Goal: Check status: Check status

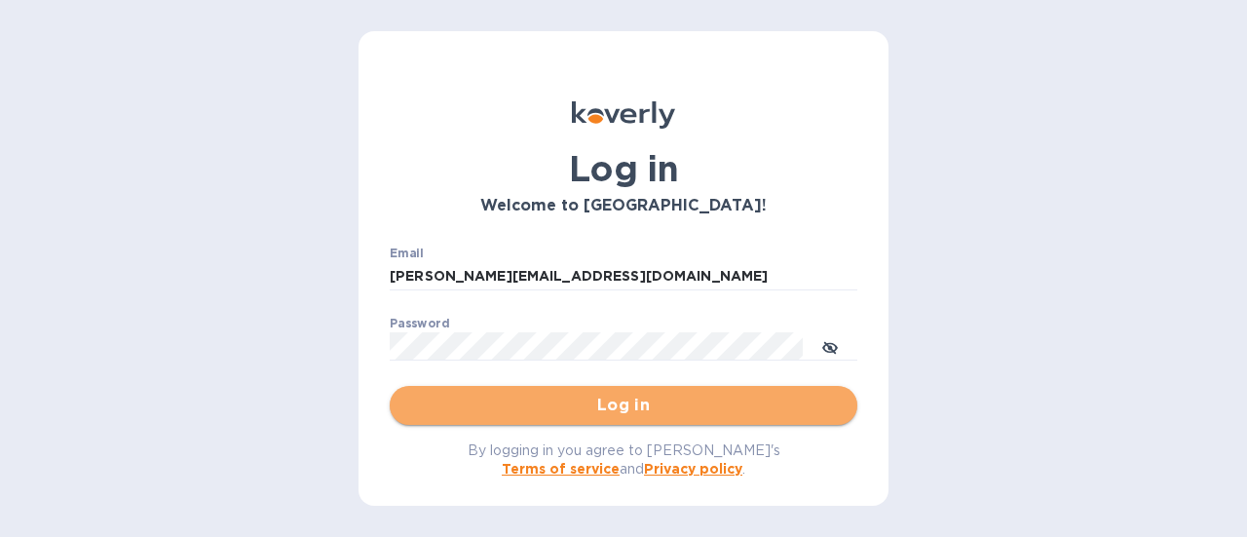
click at [627, 424] on button "Log in" at bounding box center [624, 405] width 468 height 39
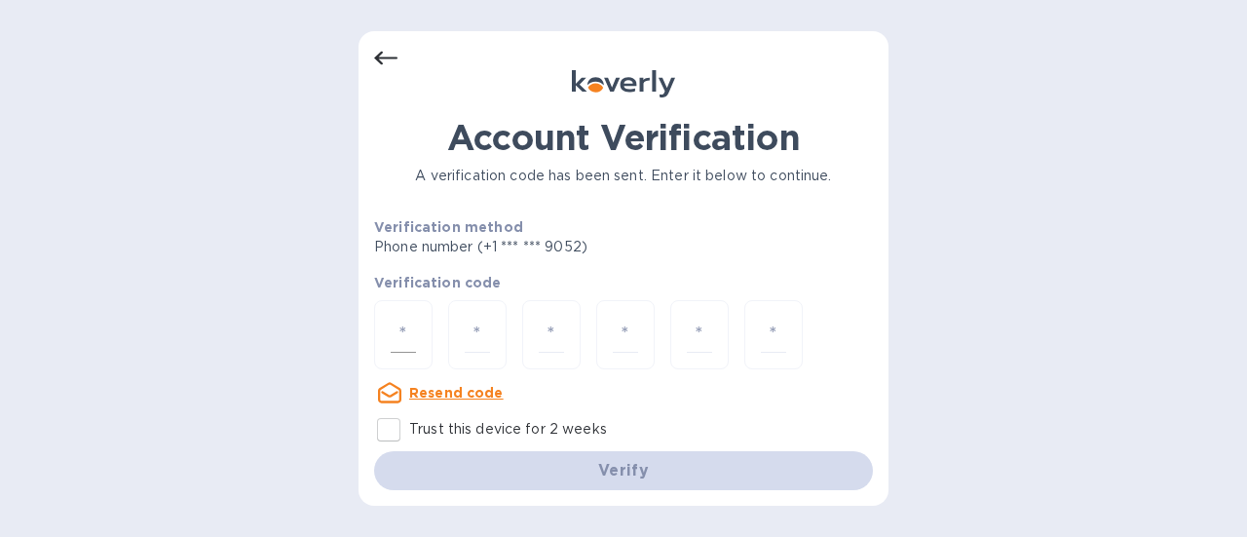
click at [421, 327] on div at bounding box center [403, 334] width 58 height 69
paste input "3"
type input "3"
type input "8"
type input "4"
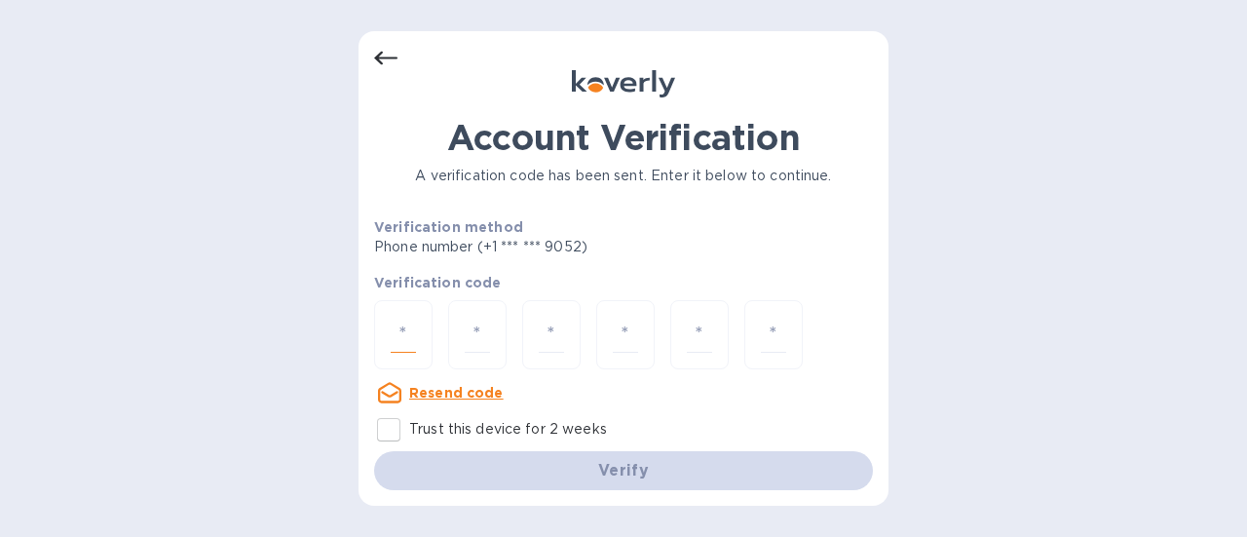
type input "1"
type input "6"
type input "9"
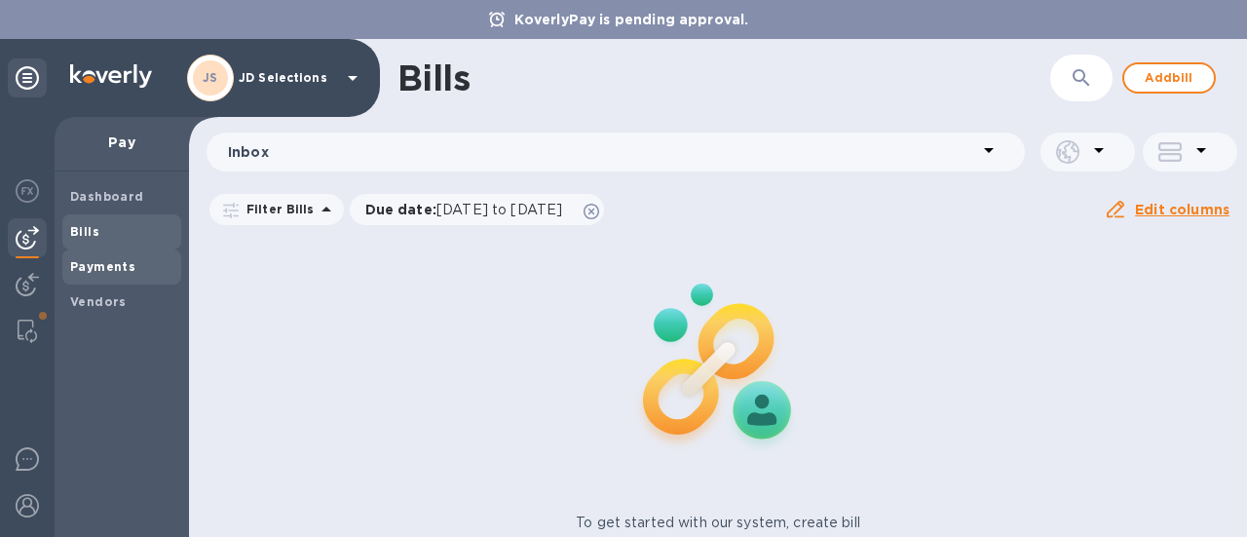
click at [134, 250] on div "Payments" at bounding box center [121, 266] width 119 height 35
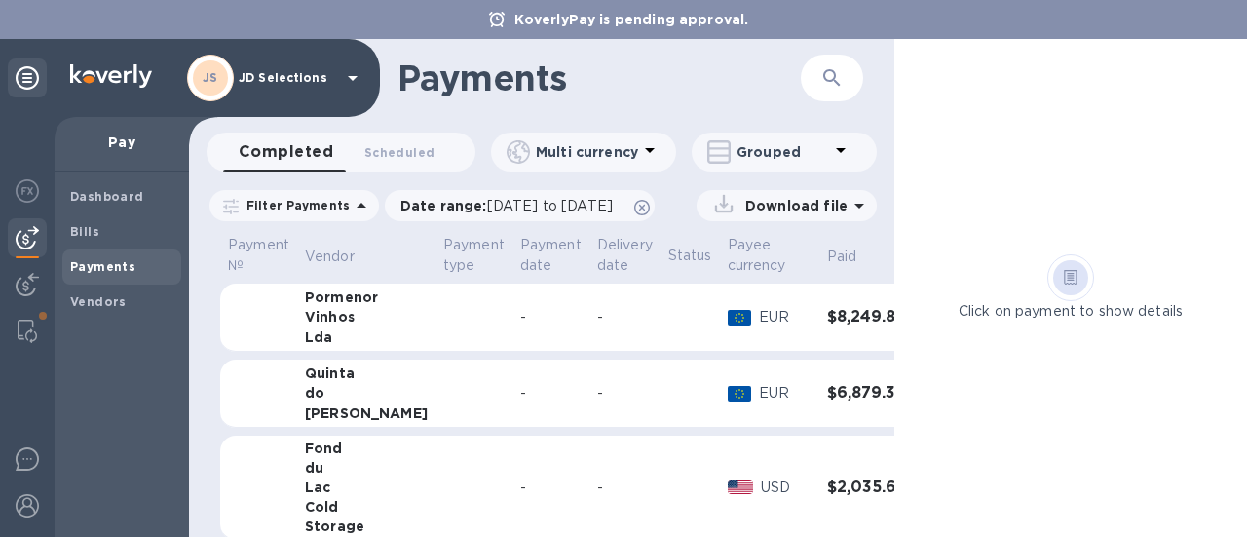
scroll to position [0, 24]
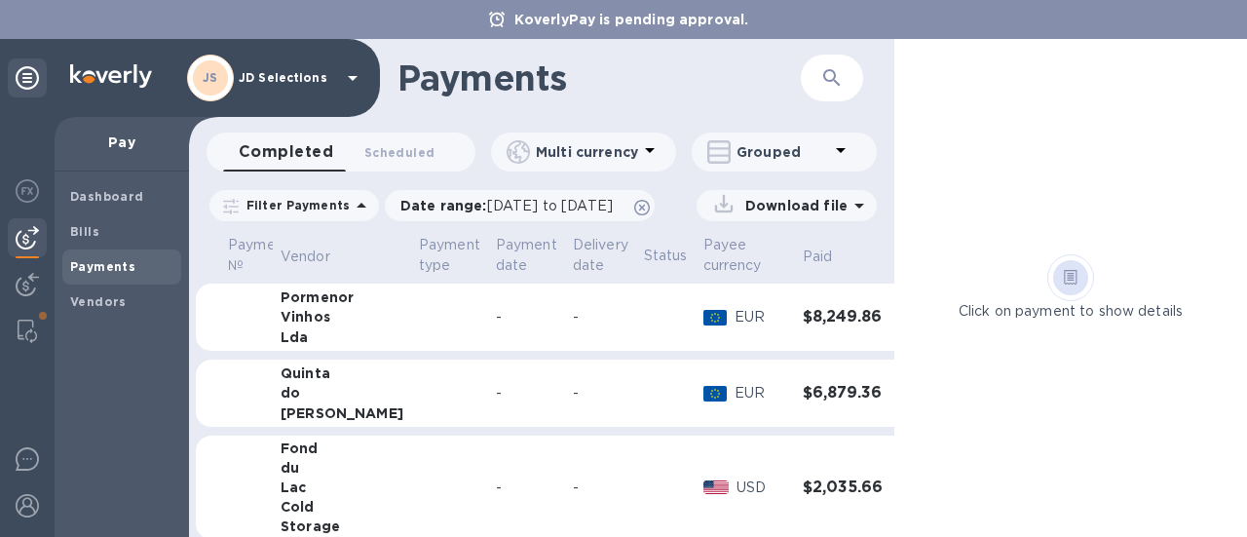
click at [901, 326] on icon "expand row" at bounding box center [912, 317] width 23 height 23
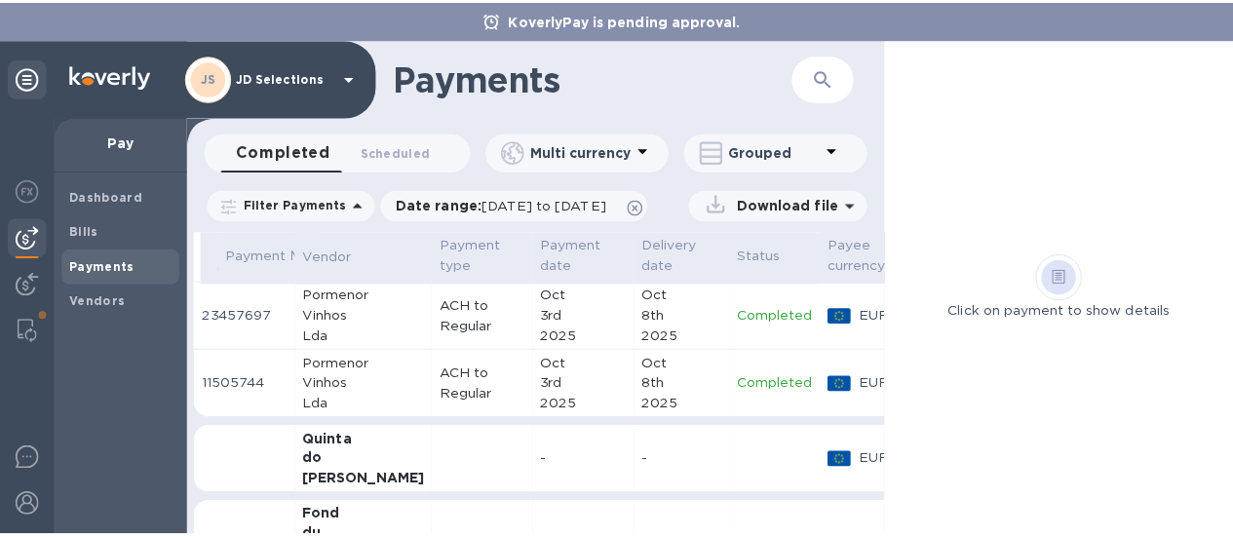
scroll to position [130, 24]
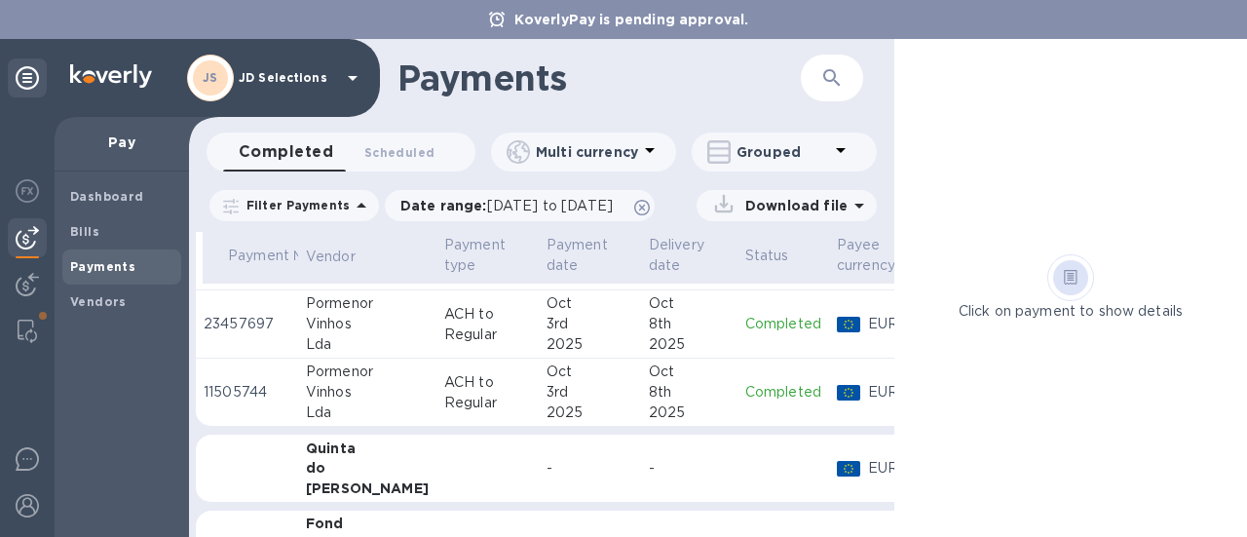
click at [745, 322] on p "Completed" at bounding box center [783, 324] width 76 height 20
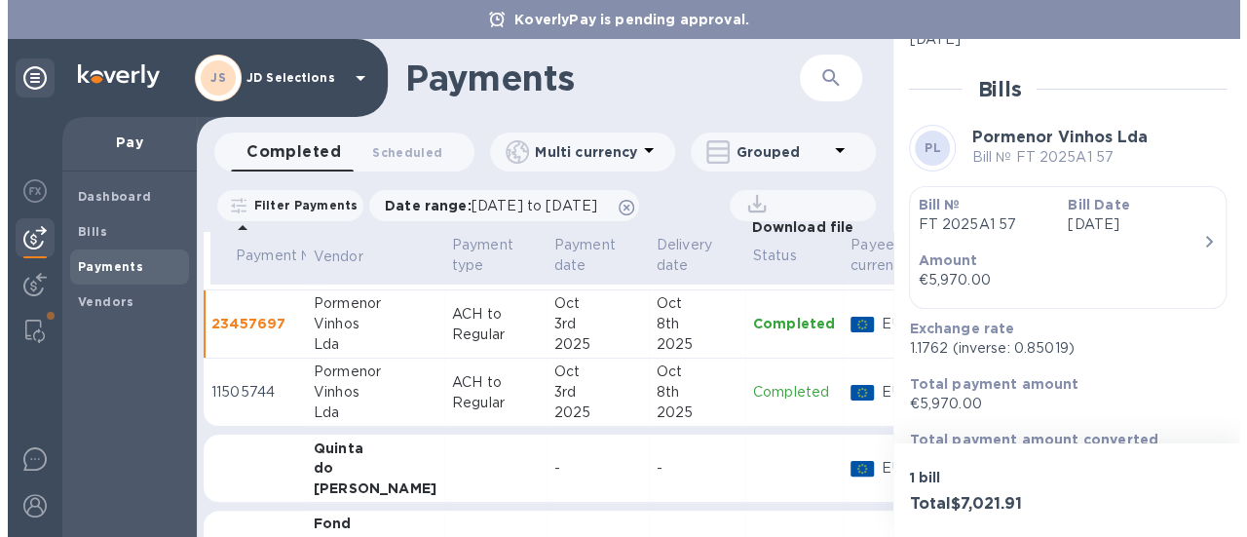
scroll to position [419, 0]
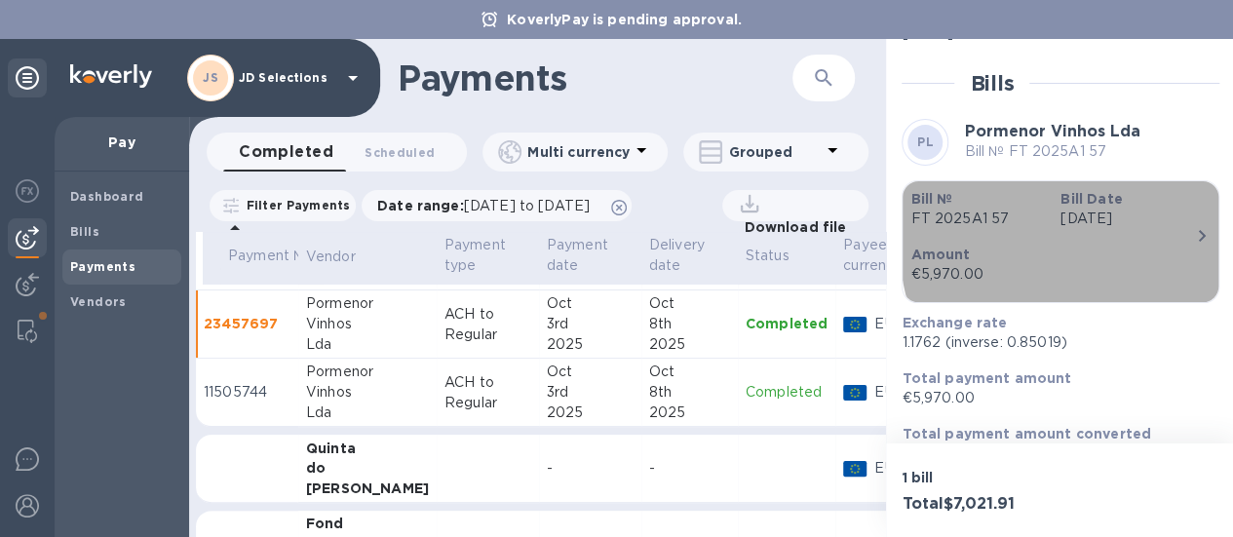
click at [1173, 237] on div "Amount €5,970.00" at bounding box center [1052, 265] width 300 height 56
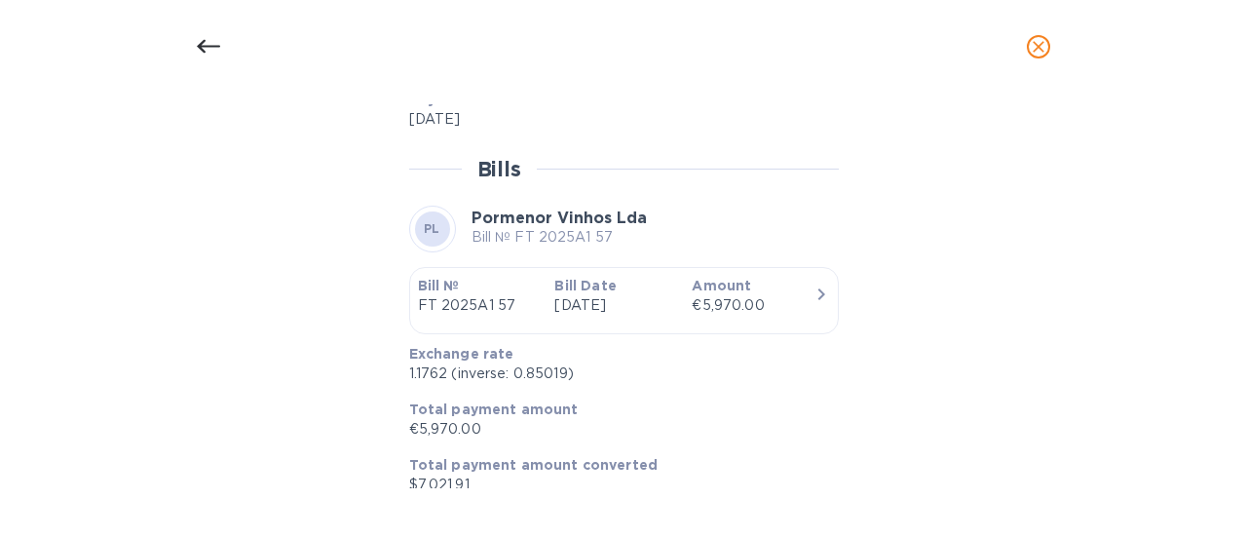
scroll to position [978, 0]
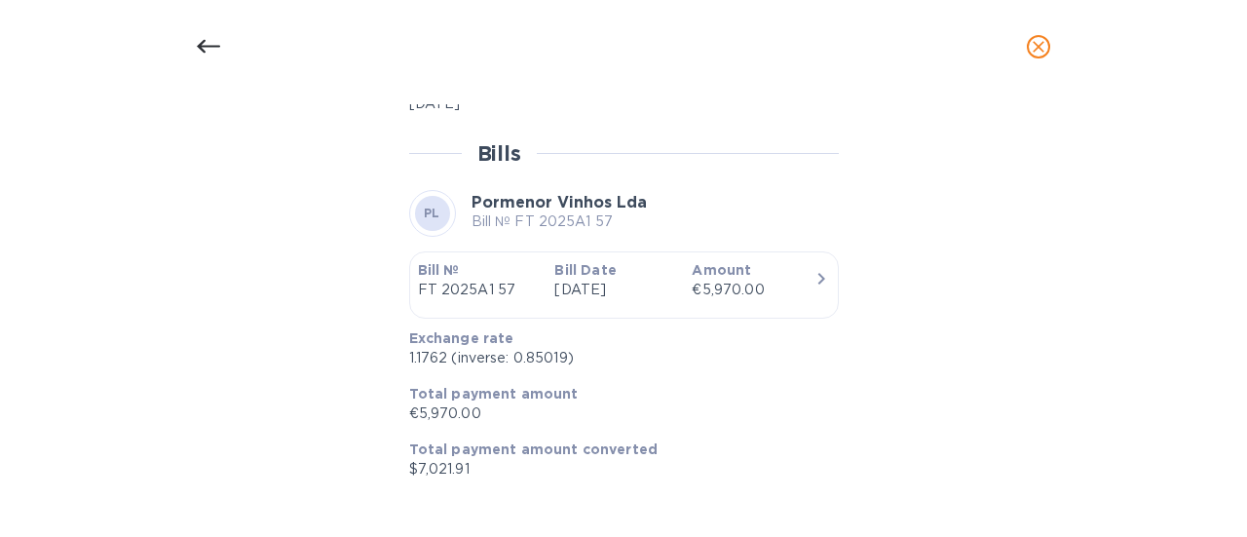
click at [1072, 502] on div "Bill details PL Pormenor Vinhos Lda Bill № FT 2025A1 57 Completed Details 0 Tim…" at bounding box center [623, 315] width 1247 height 443
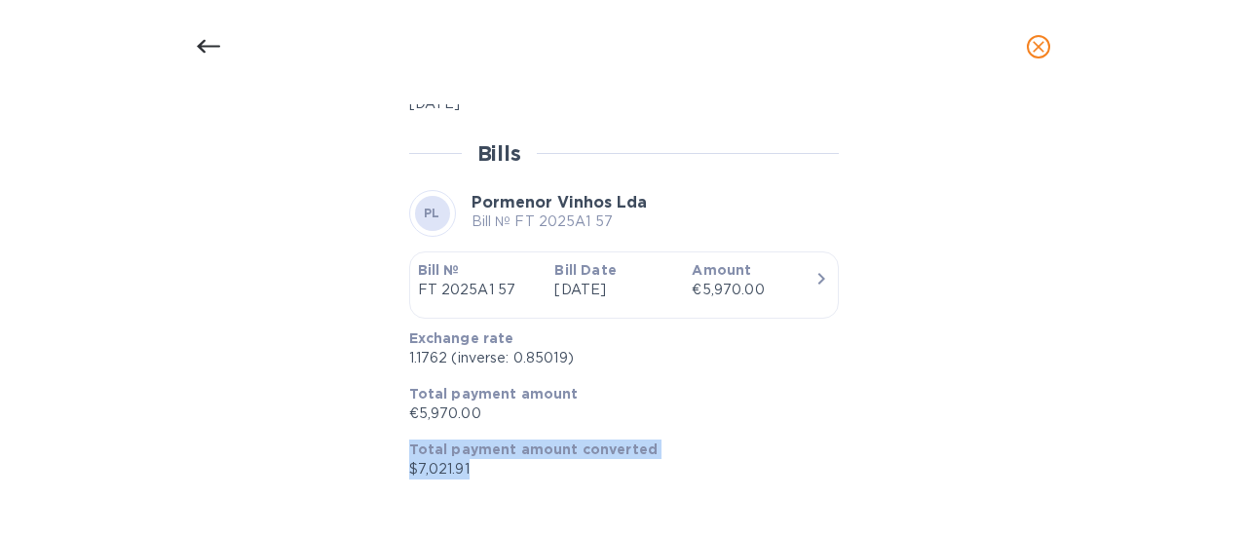
drag, startPoint x: 1074, startPoint y: 463, endPoint x: 1076, endPoint y: 424, distance: 39.0
click at [1076, 424] on div "Bill details PL Pormenor Vinhos Lda Bill № FT 2025A1 57 Completed Details 0 Tim…" at bounding box center [624, 296] width 926 height 384
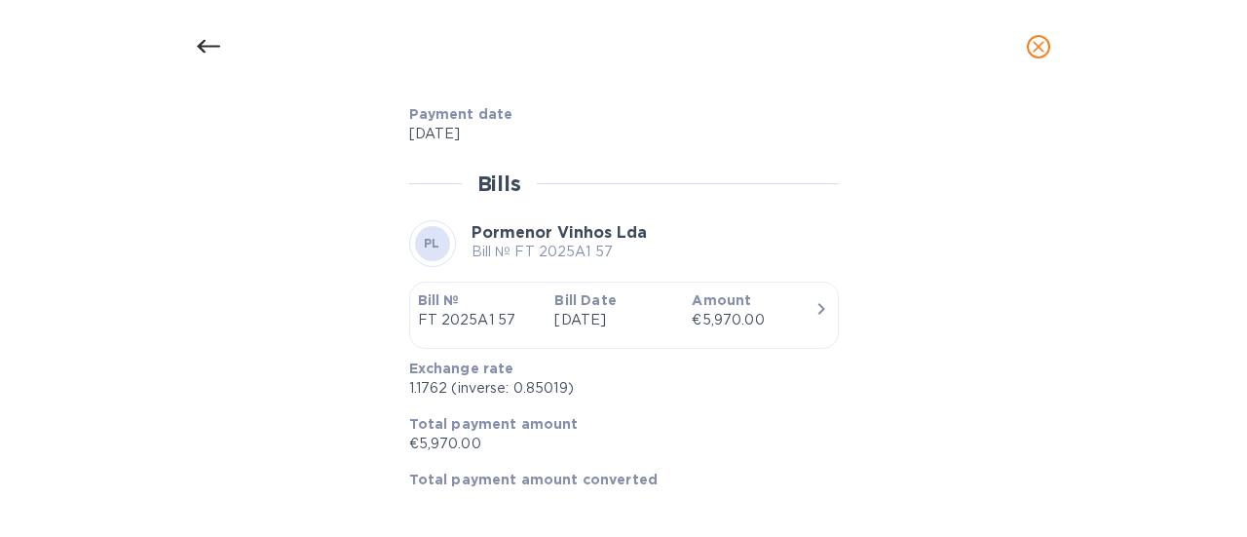
scroll to position [1579, 0]
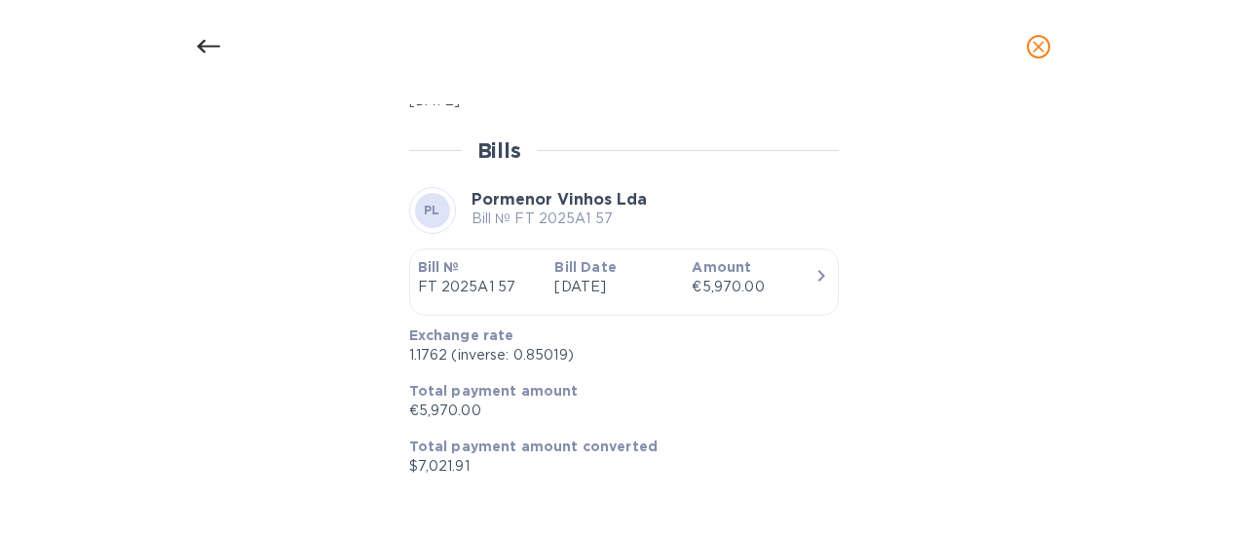
click at [665, 201] on div "PL Pormenor Vinhos Lda Bill № FT 2025A1 57" at bounding box center [624, 210] width 430 height 47
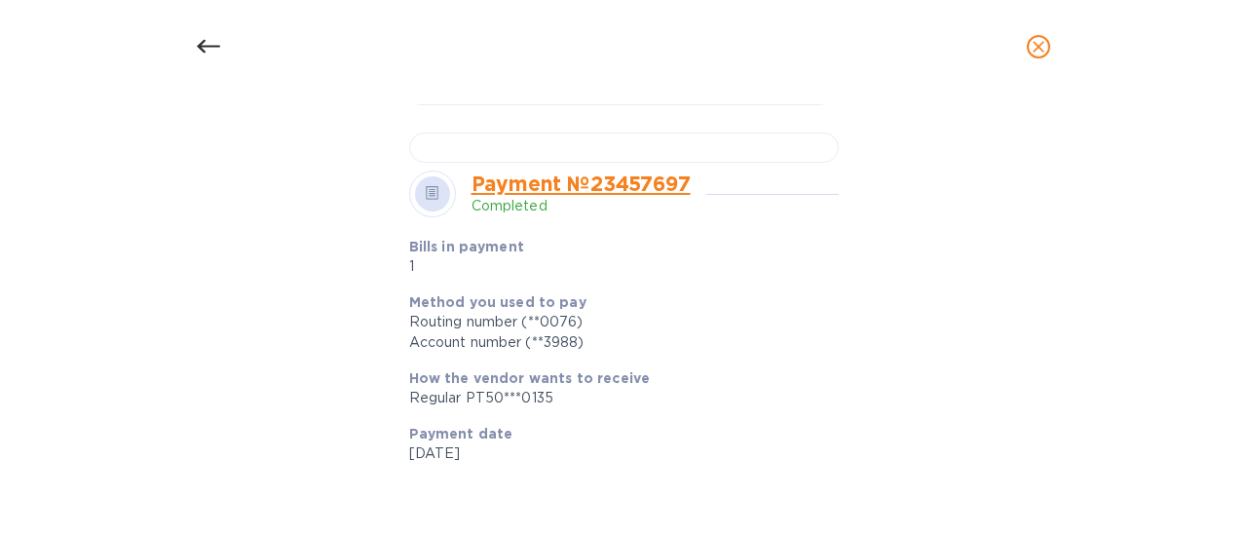
scroll to position [702, 0]
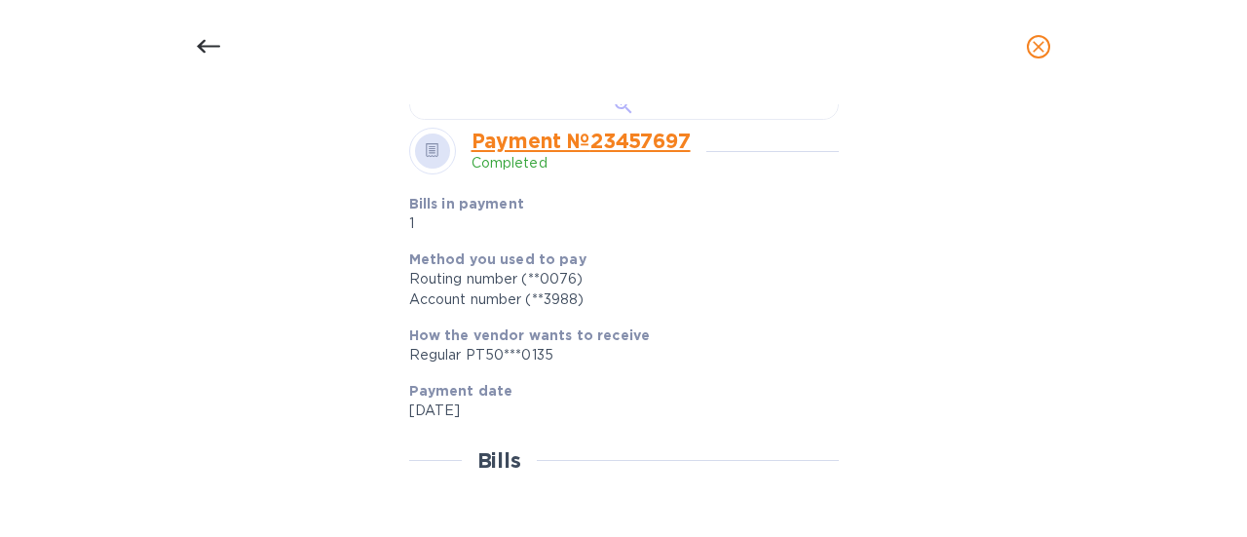
click at [709, 120] on div at bounding box center [624, 105] width 430 height 30
click at [1035, 50] on icon "close" at bounding box center [1039, 47] width 12 height 12
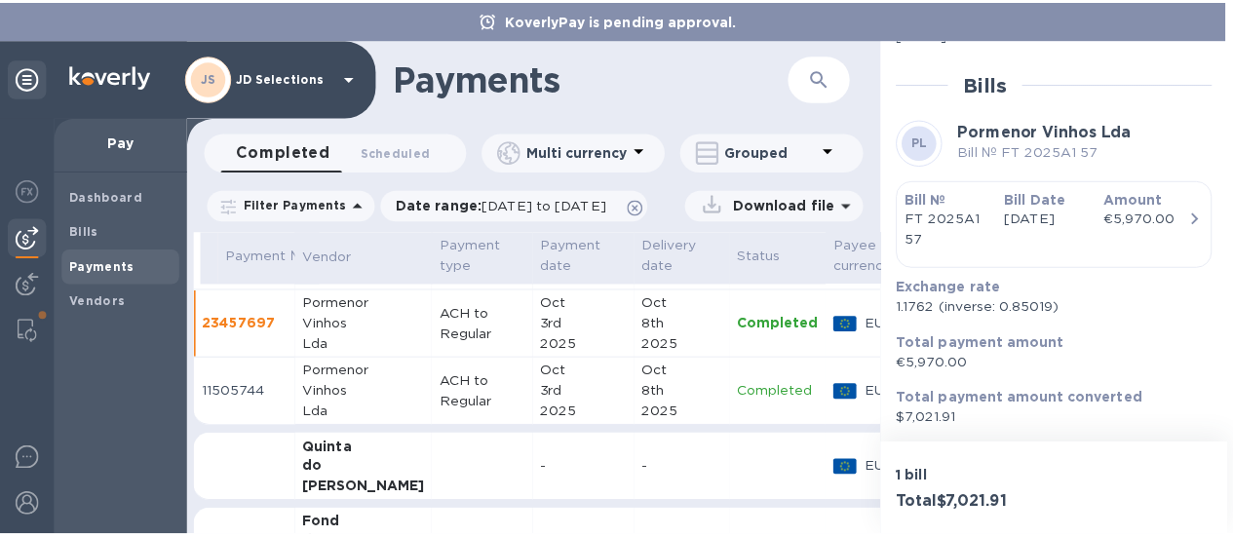
scroll to position [653, 0]
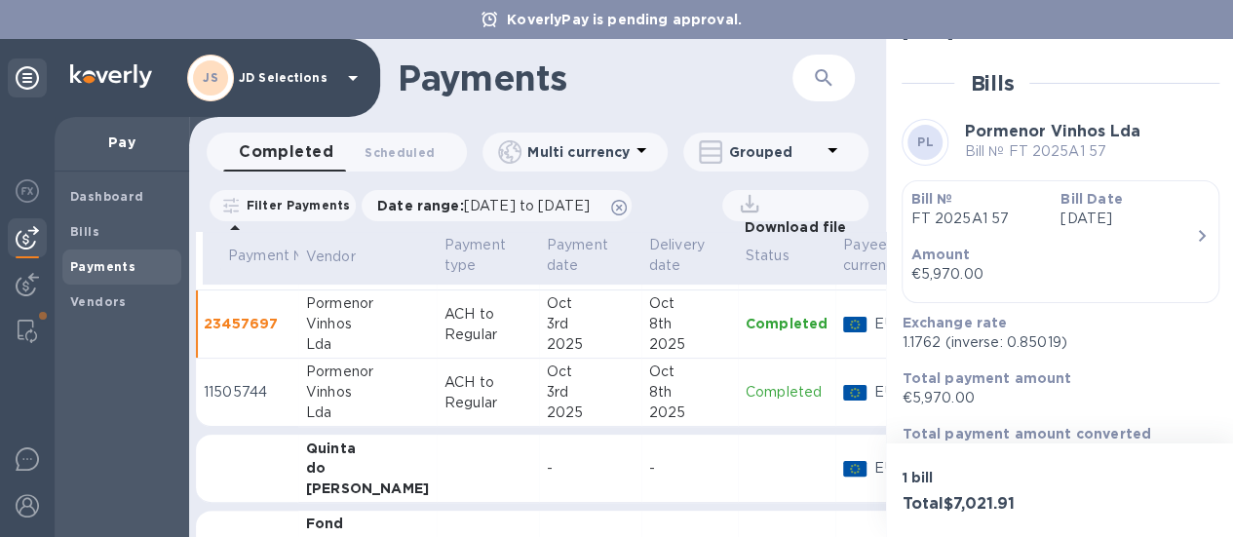
click at [745, 395] on p "Completed" at bounding box center [786, 392] width 82 height 20
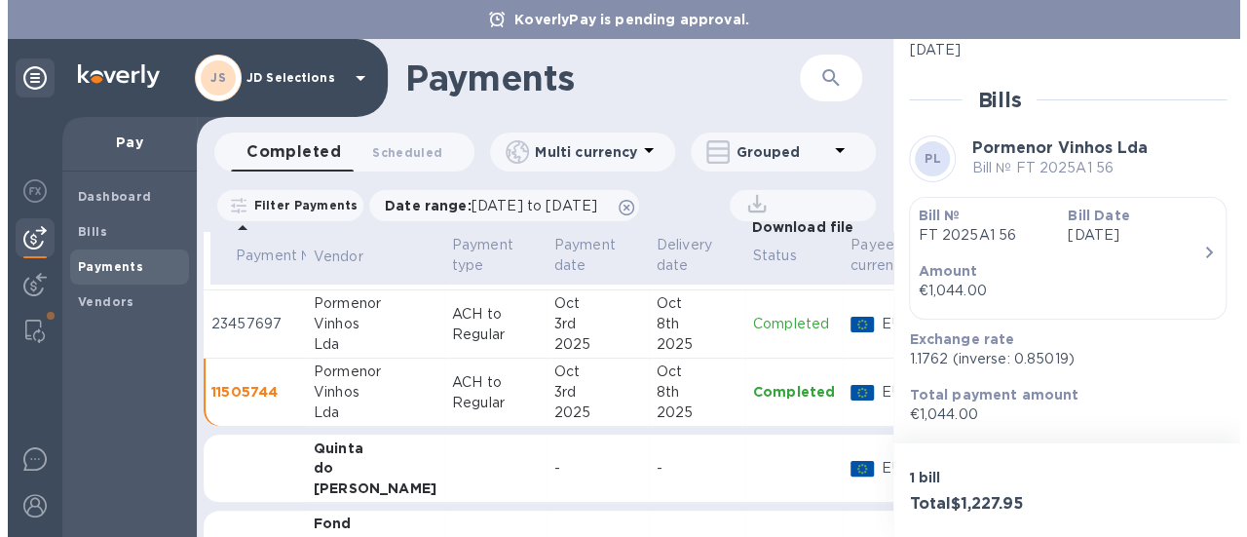
scroll to position [419, 0]
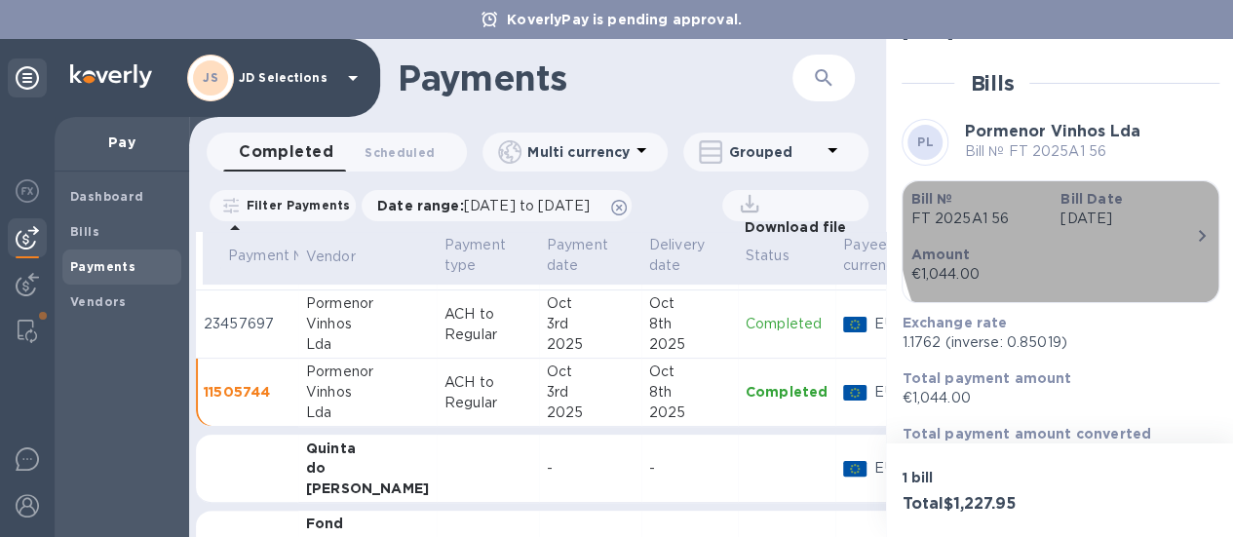
click at [1183, 245] on p "Amount" at bounding box center [1052, 254] width 285 height 19
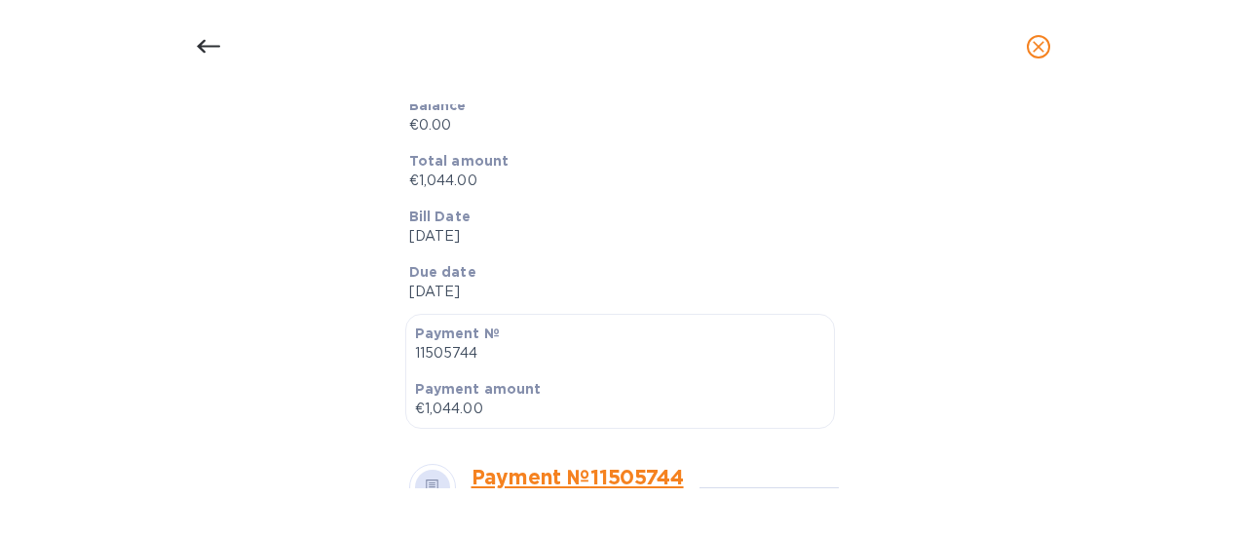
scroll to position [671, 0]
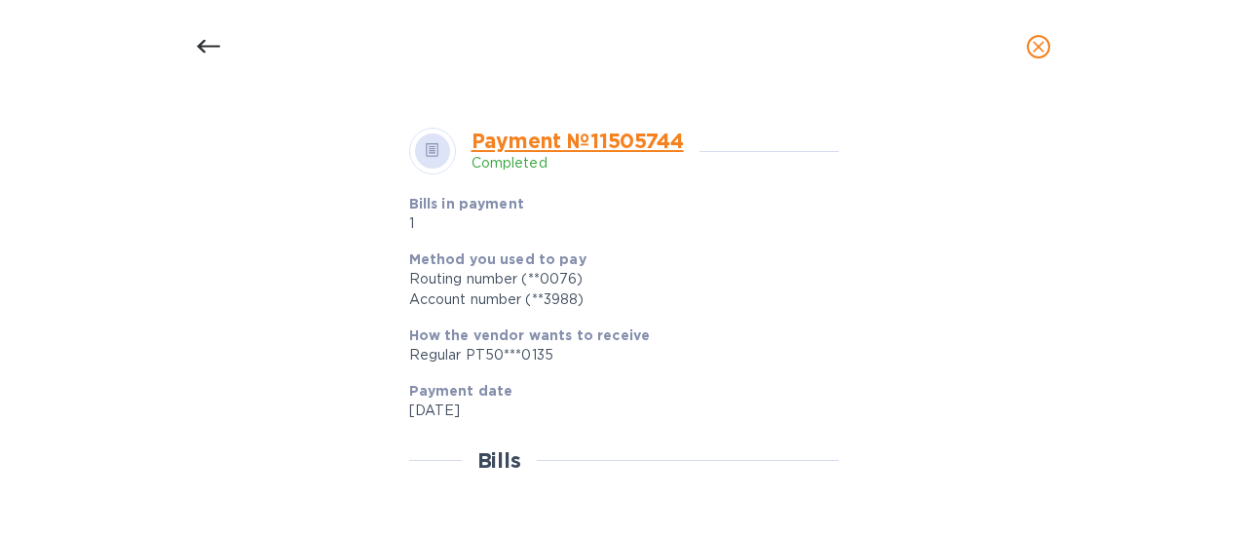
click at [631, 132] on link "Payment № 11505744" at bounding box center [578, 141] width 212 height 24
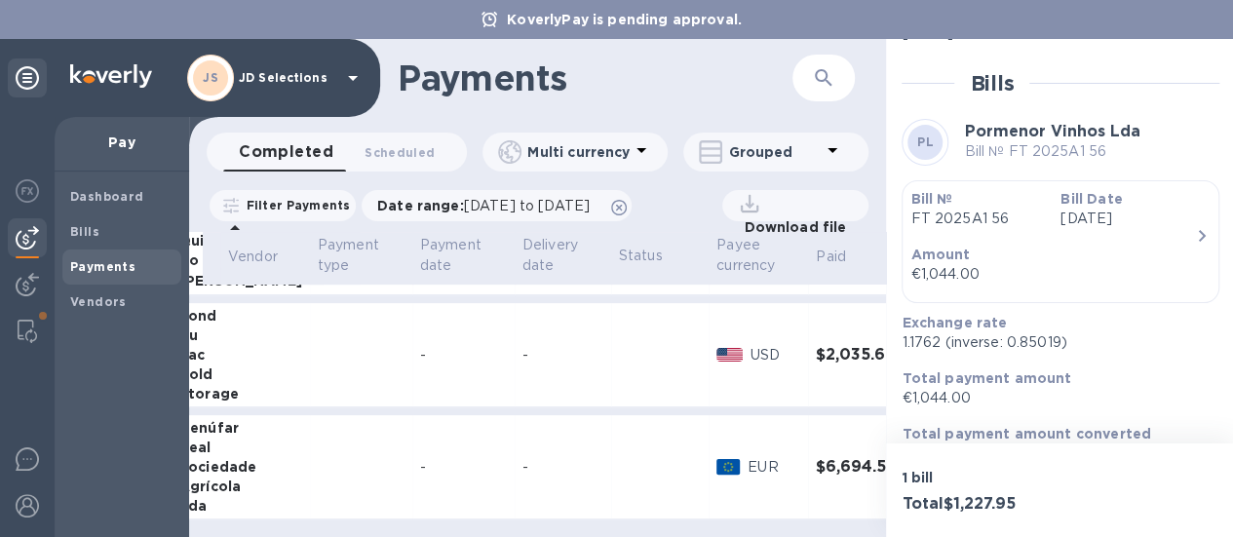
scroll to position [351, 170]
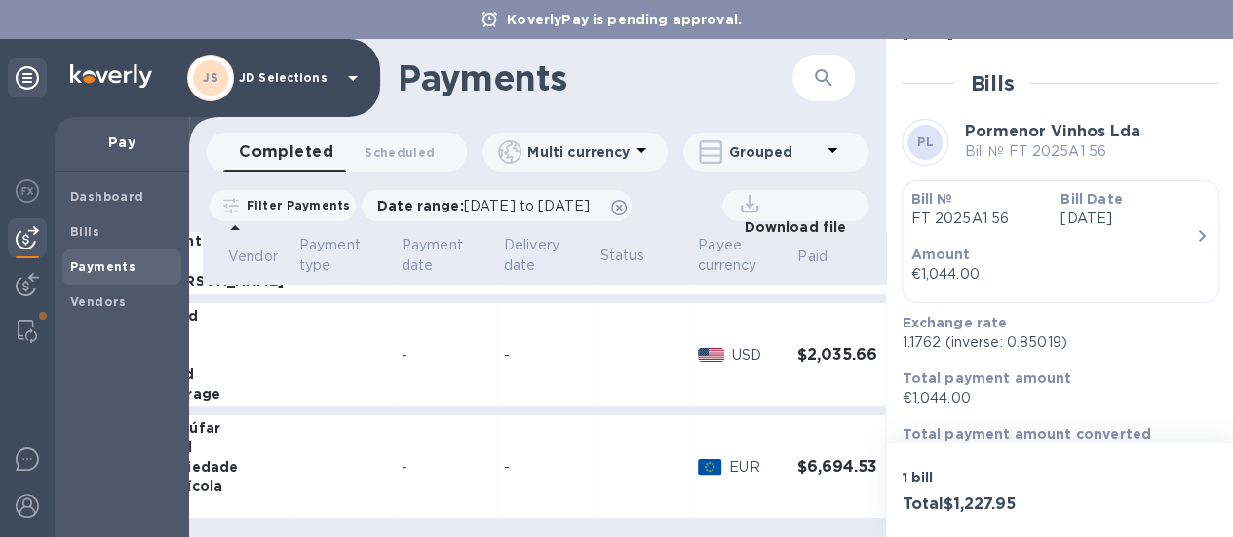
click at [896, 343] on icon "expand row" at bounding box center [907, 354] width 23 height 23
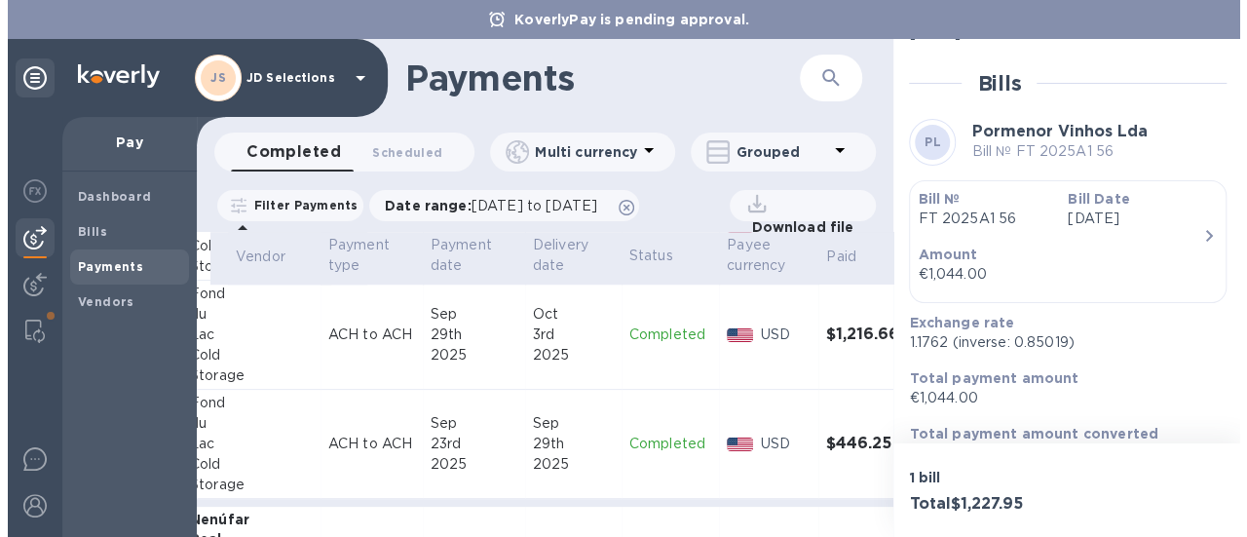
scroll to position [859, 170]
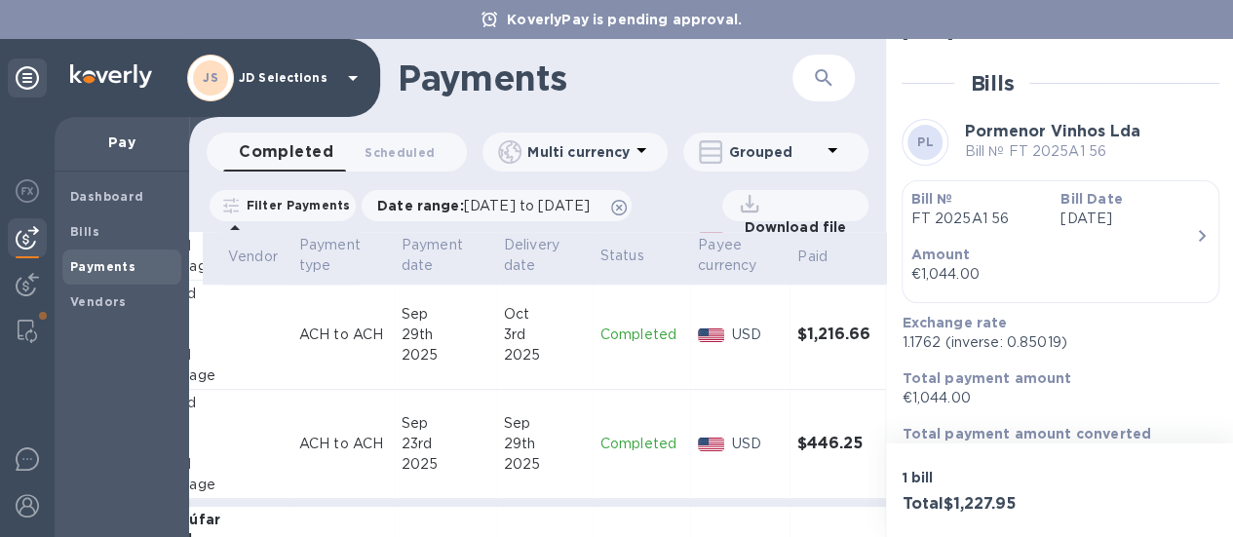
click at [807, 439] on h3 "$446.25" at bounding box center [837, 444] width 80 height 19
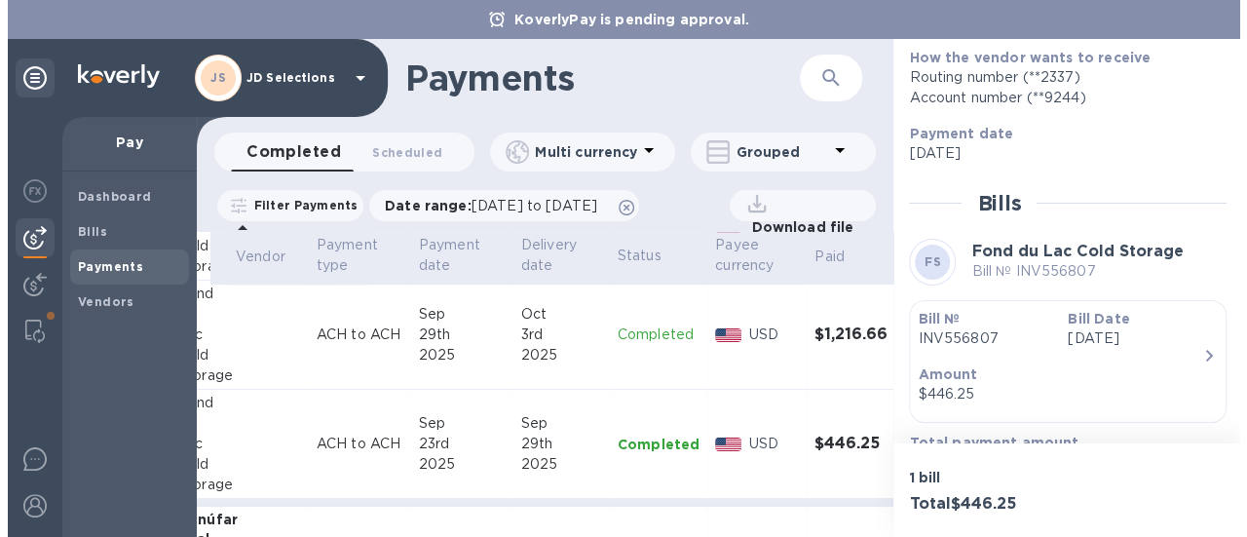
scroll to position [328, 0]
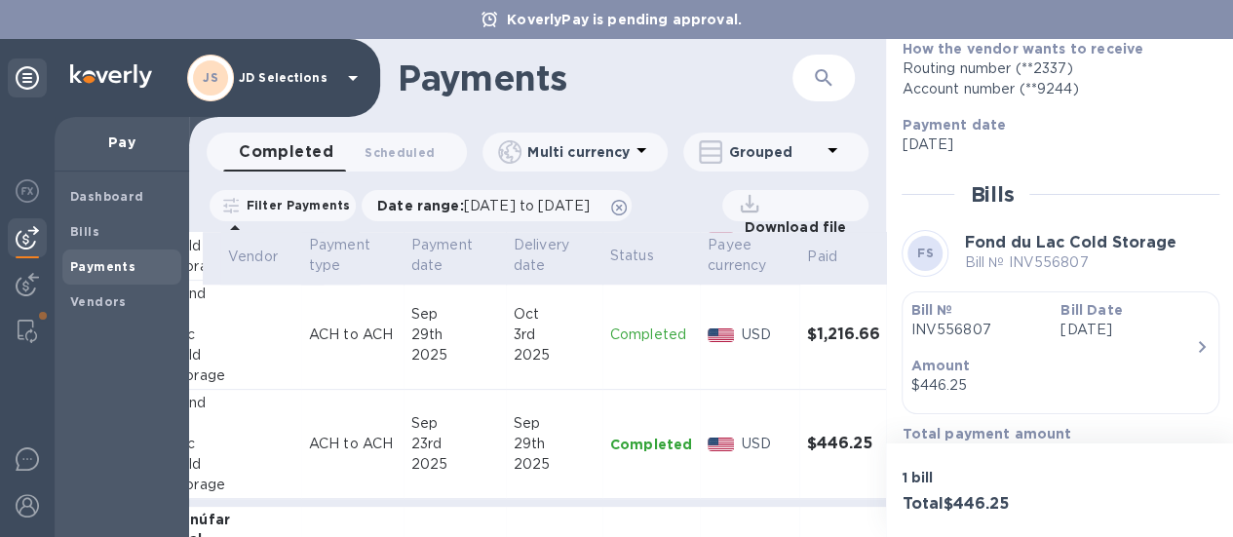
click at [1158, 356] on p "Amount" at bounding box center [1052, 365] width 285 height 19
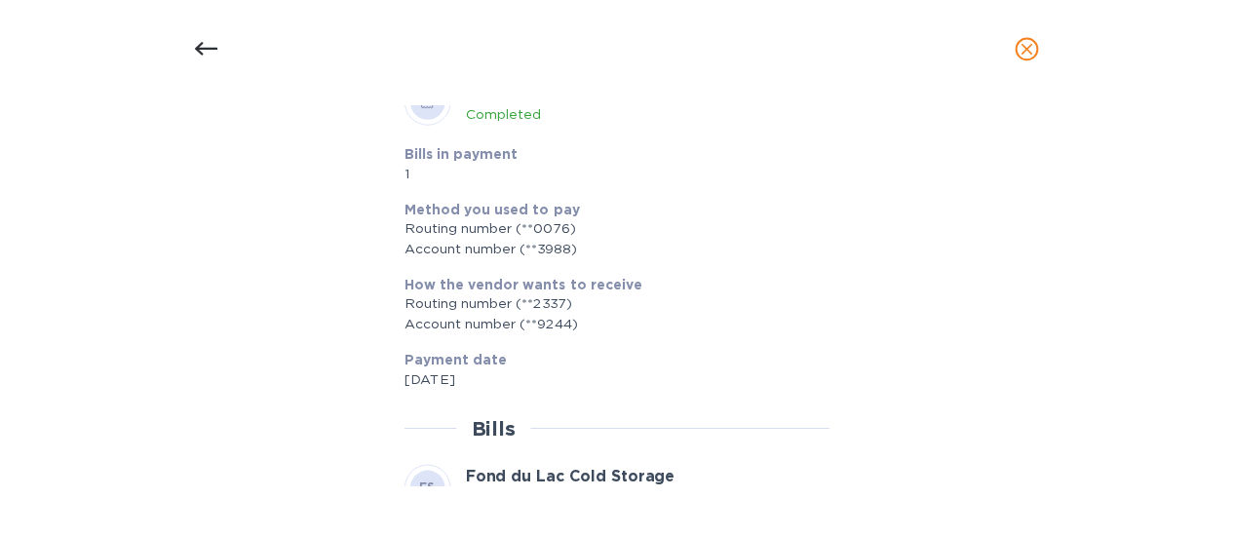
scroll to position [549, 0]
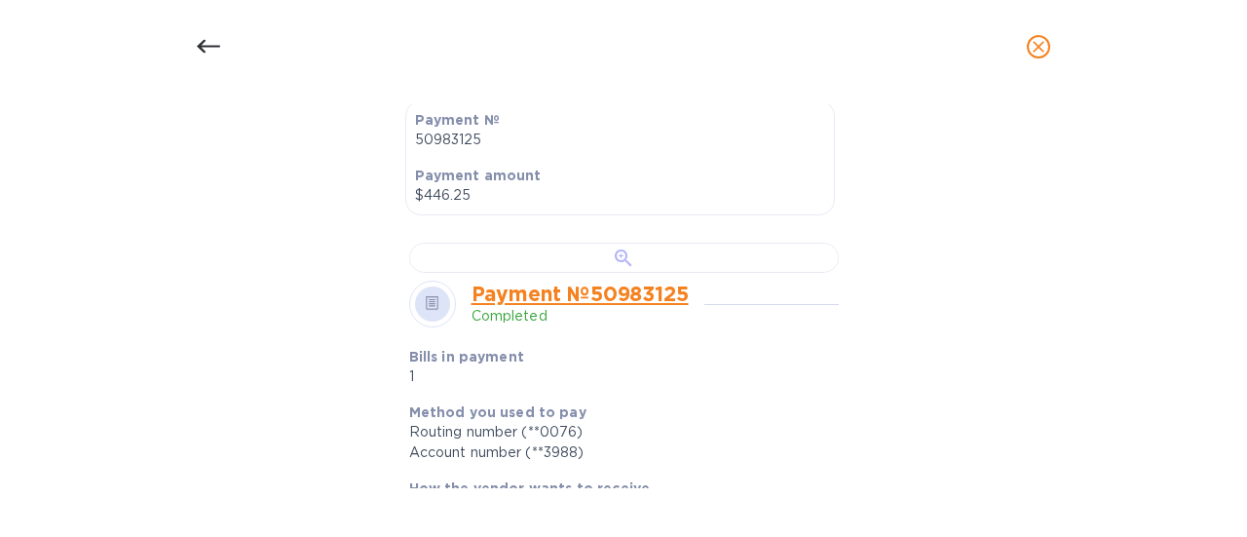
click at [689, 273] on div at bounding box center [624, 258] width 430 height 30
click at [216, 37] on icon at bounding box center [208, 46] width 23 height 23
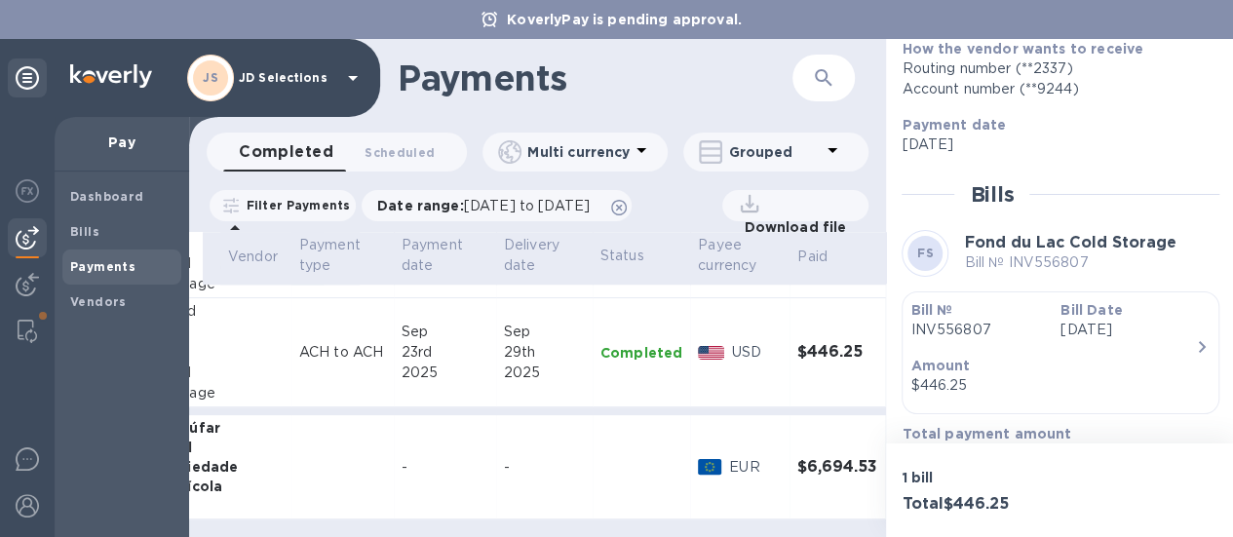
scroll to position [963, 170]
click at [896, 455] on icon "expand row" at bounding box center [907, 466] width 23 height 23
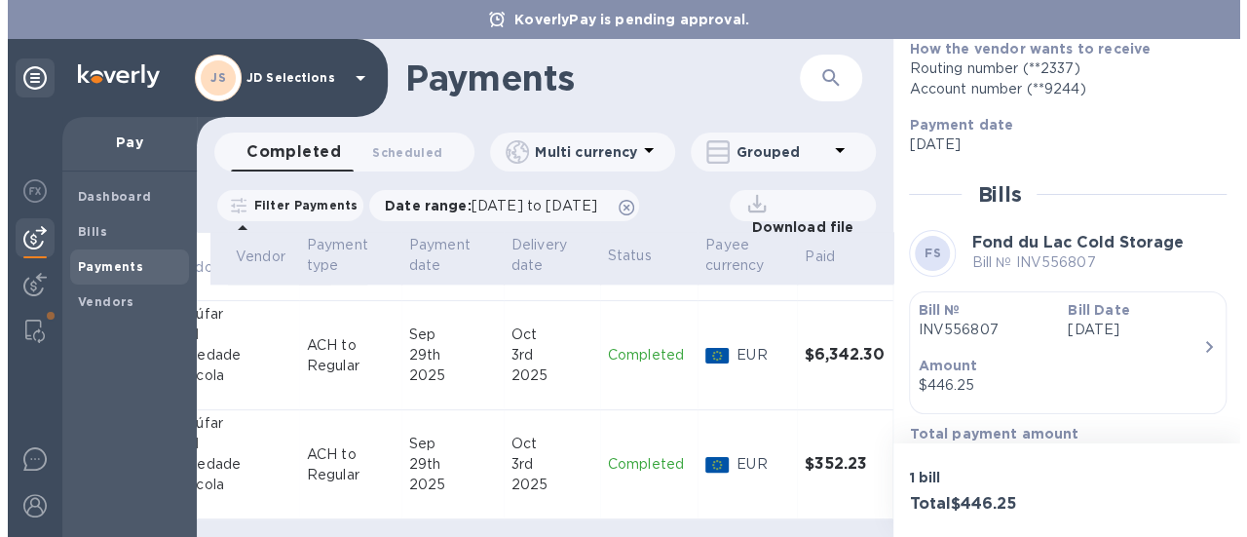
scroll to position [1249, 170]
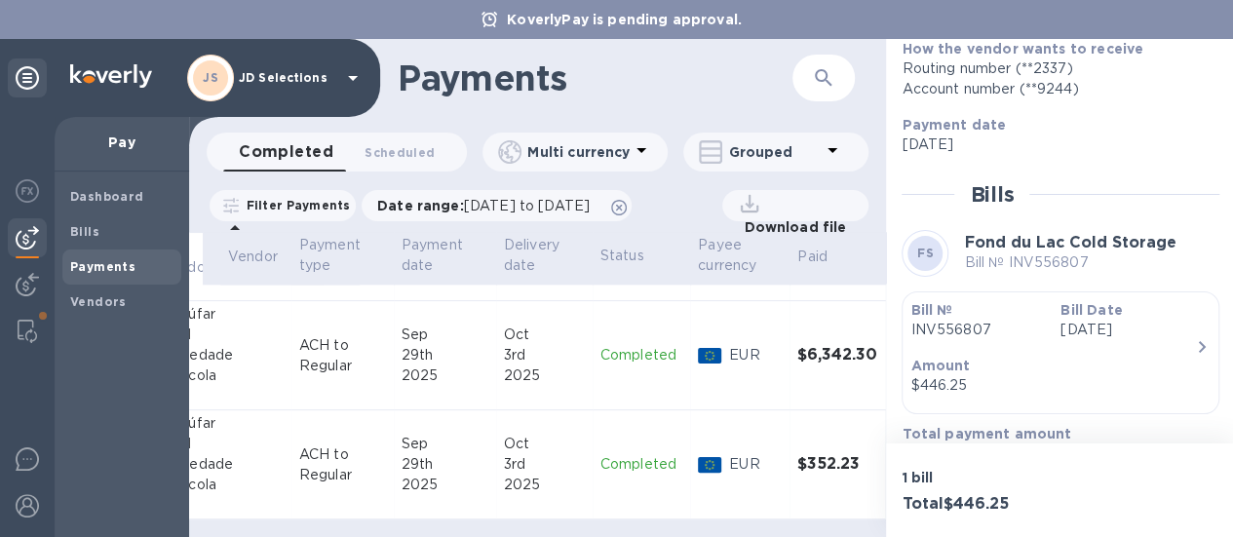
click at [622, 436] on td "Completed" at bounding box center [640, 464] width 97 height 109
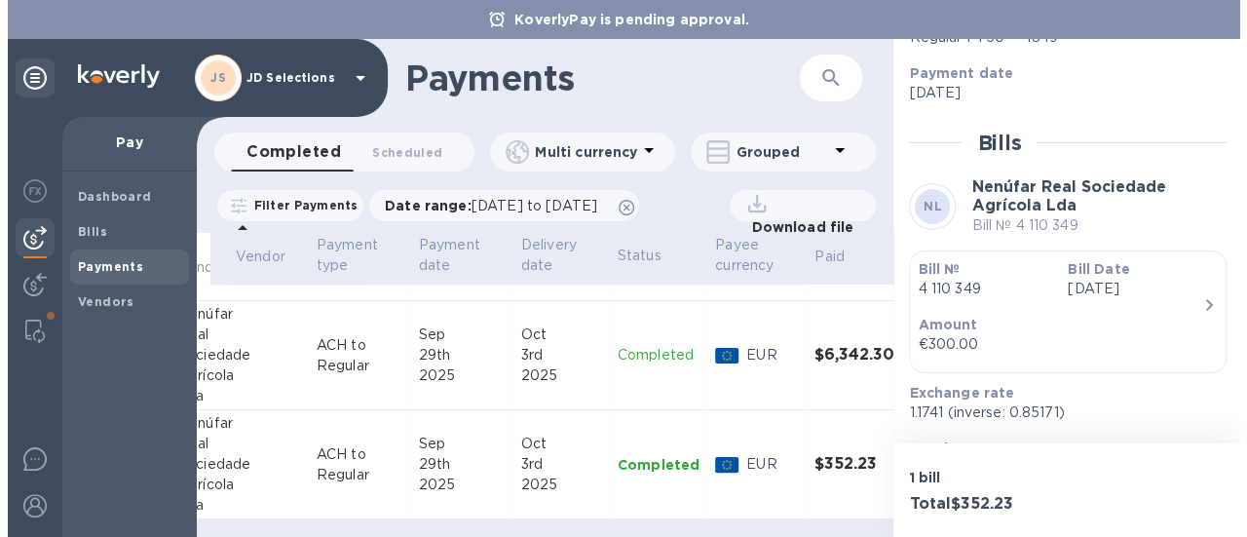
scroll to position [366, 0]
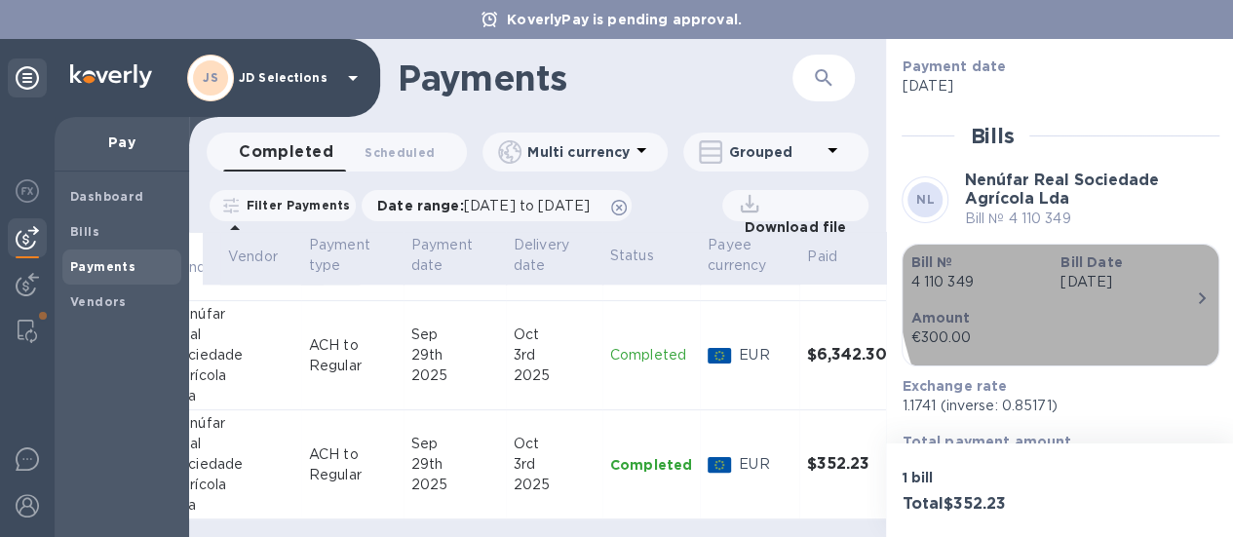
click at [1190, 286] on icon "button" at bounding box center [1201, 297] width 23 height 23
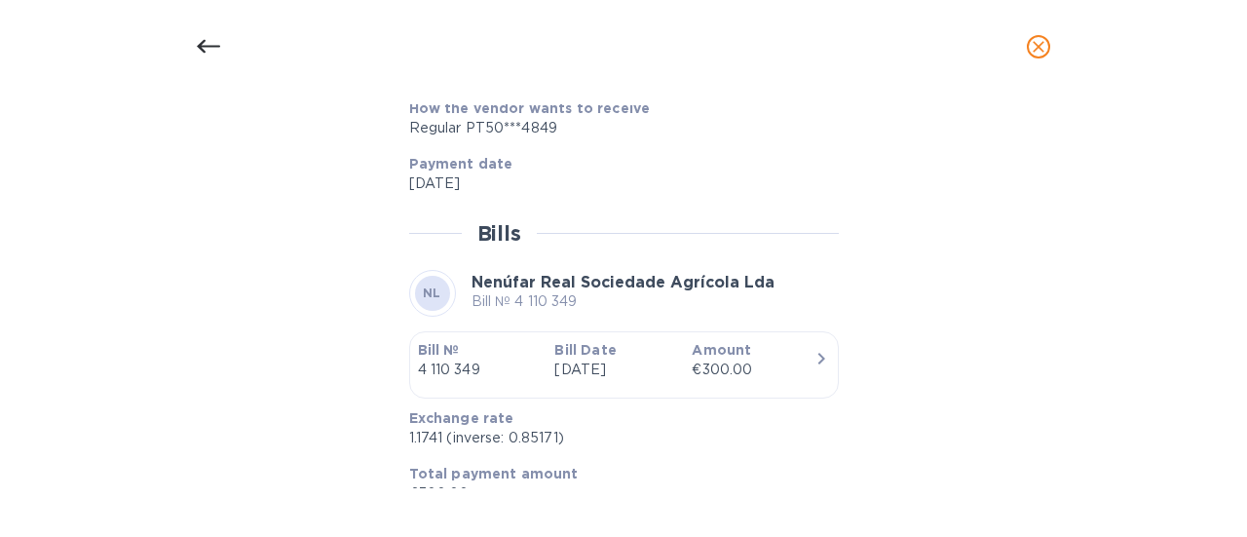
scroll to position [941, 0]
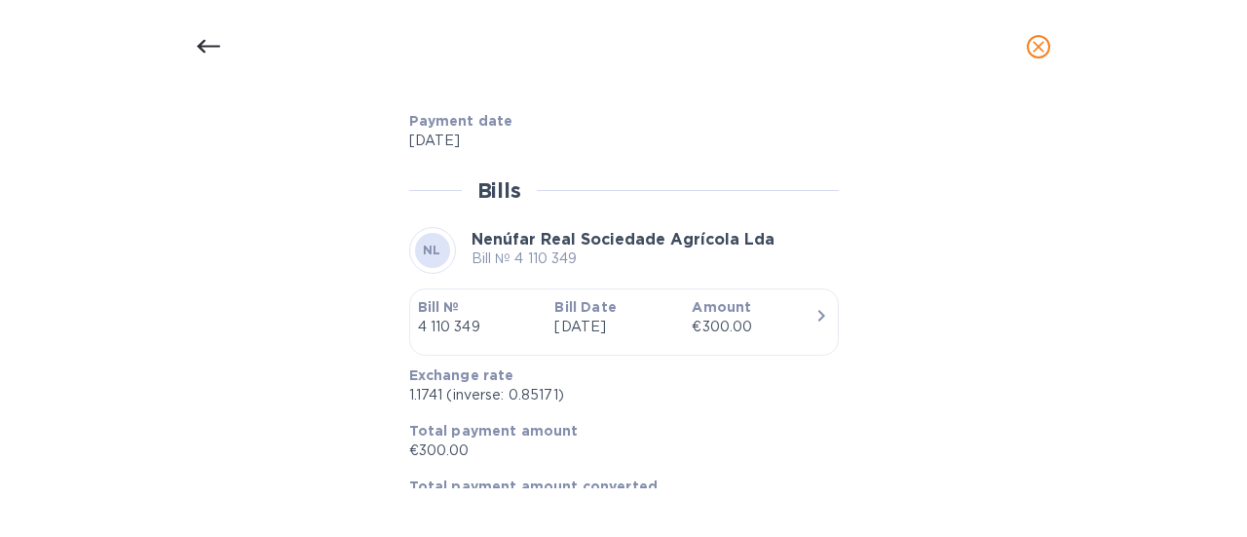
click at [810, 317] on icon "button" at bounding box center [821, 315] width 23 height 23
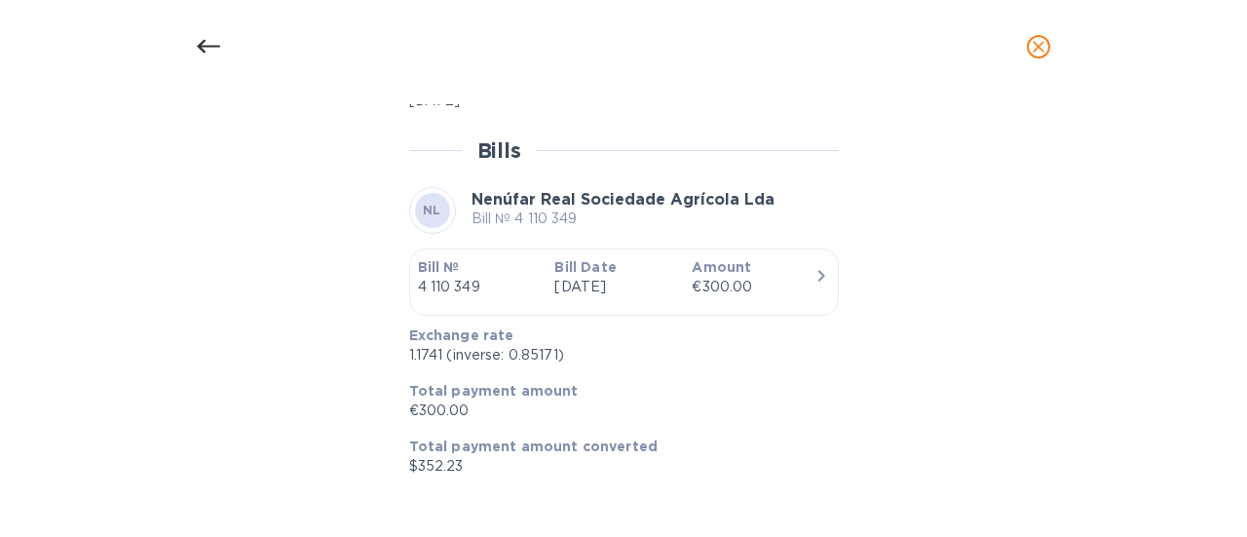
scroll to position [1580, 0]
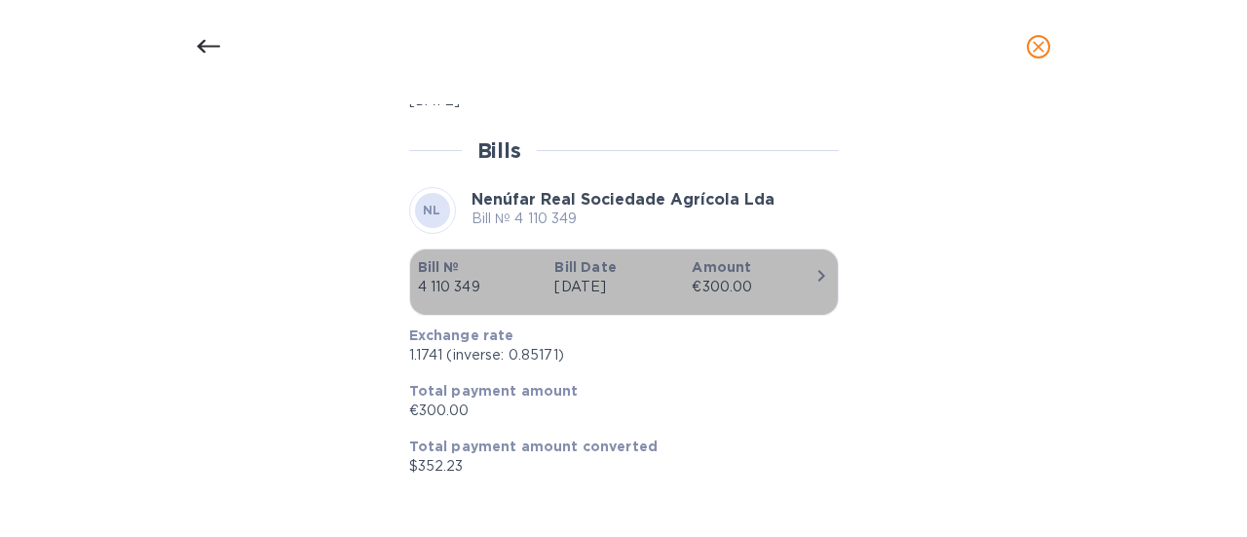
click at [801, 275] on p "Amount" at bounding box center [753, 266] width 122 height 19
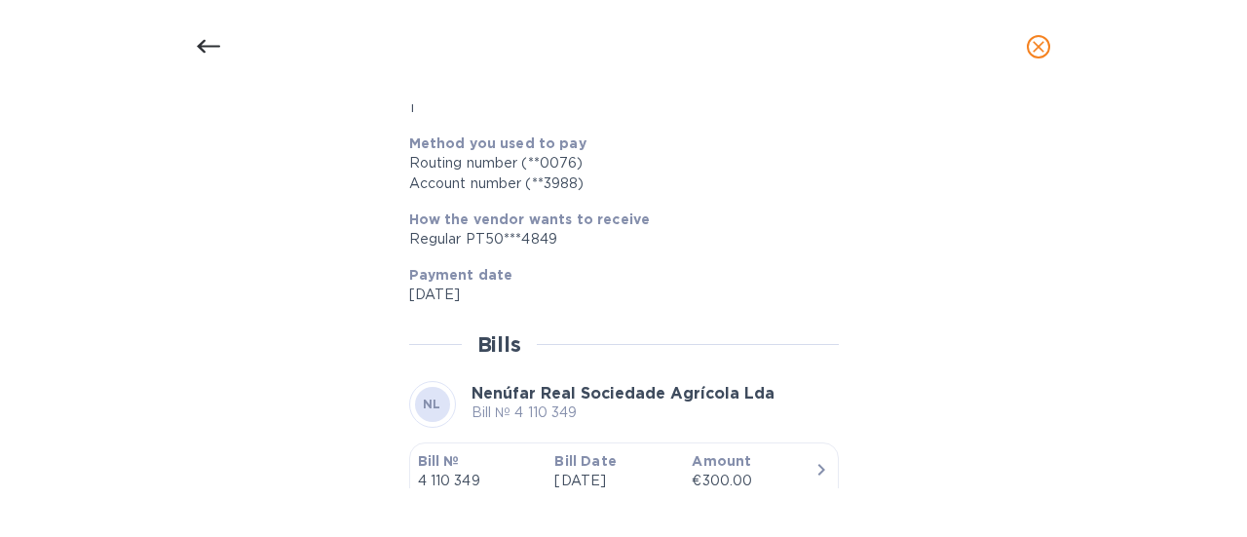
scroll to position [811, 0]
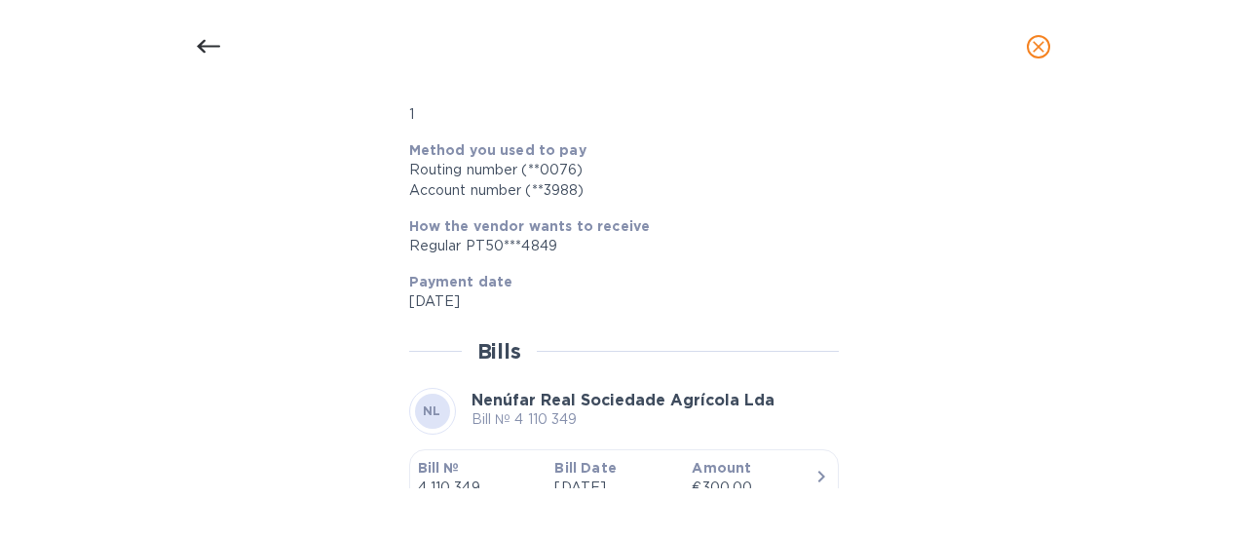
click at [211, 36] on icon at bounding box center [208, 46] width 23 height 23
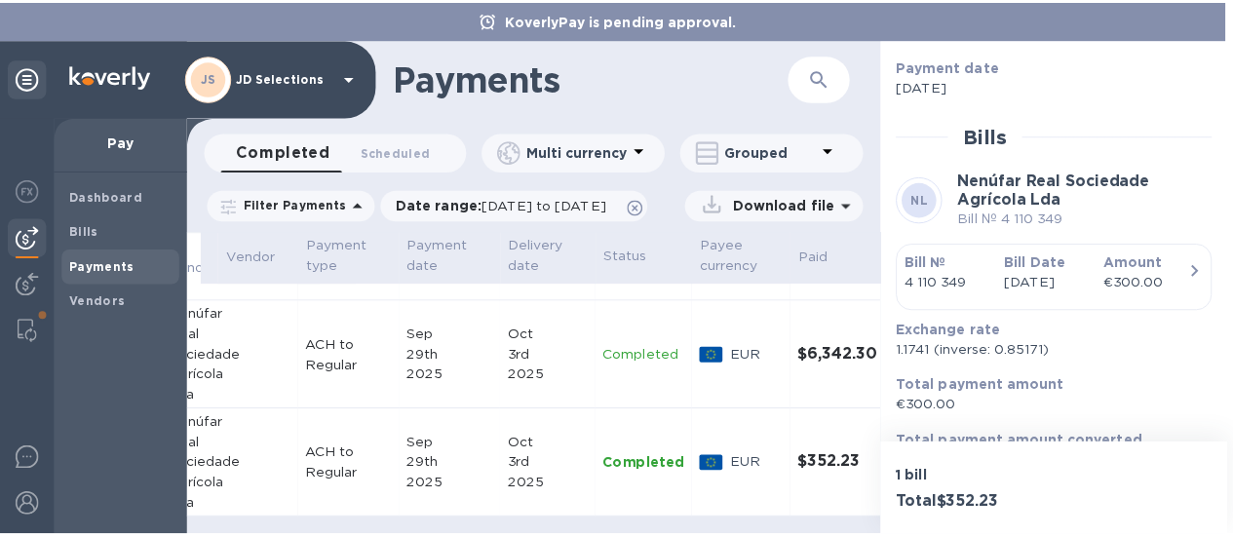
scroll to position [763, 0]
